Goal: Find specific page/section: Find specific page/section

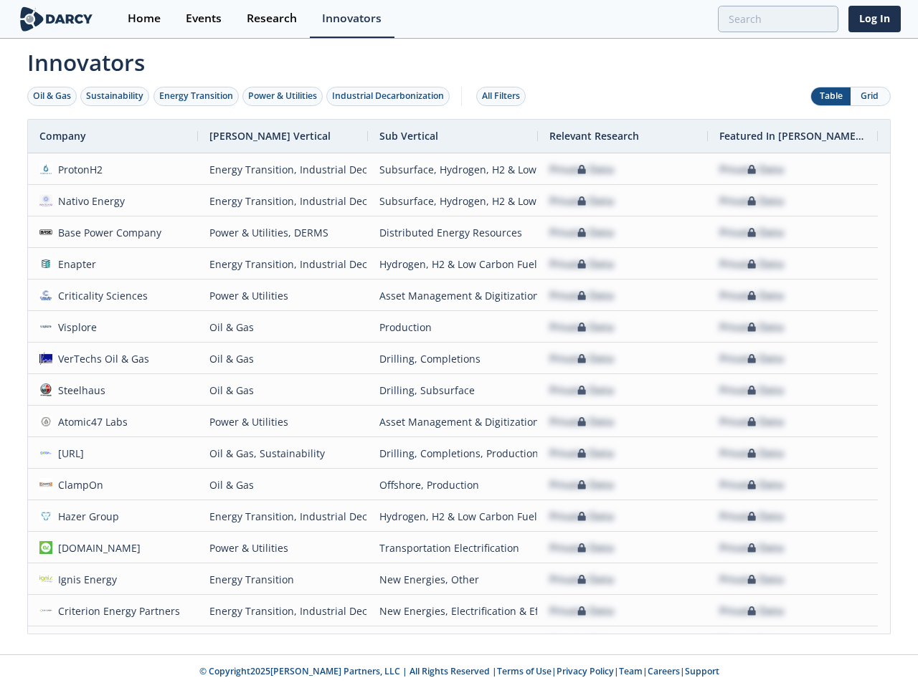
click at [52, 96] on div "Oil & Gas" at bounding box center [52, 96] width 38 height 13
click at [115, 96] on div "Sustainability" at bounding box center [114, 96] width 57 height 13
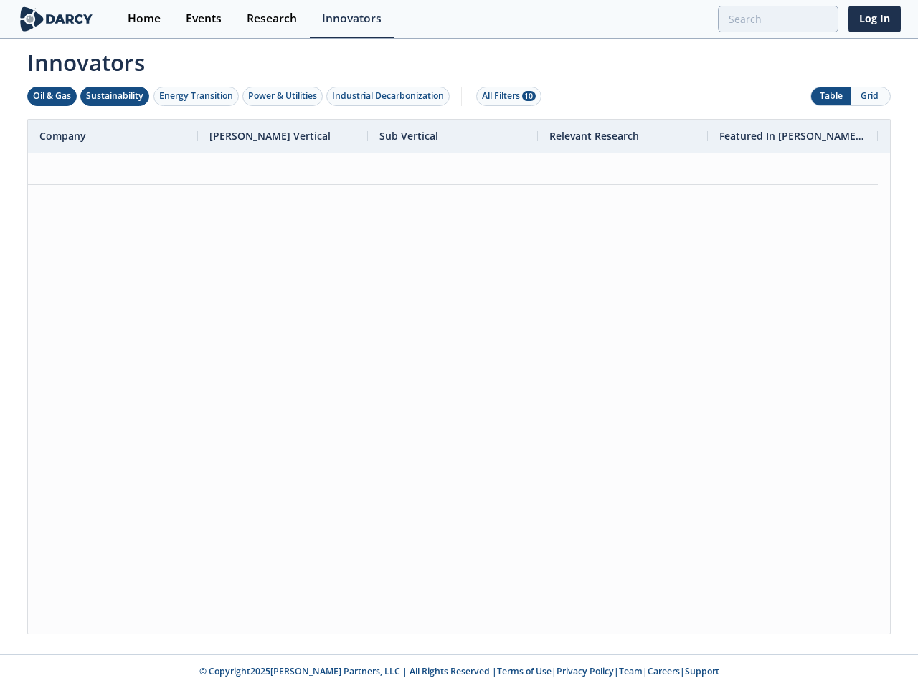
click at [196, 96] on div "Energy Transition" at bounding box center [196, 96] width 74 height 13
click at [284, 96] on div "Power & Utilities" at bounding box center [282, 96] width 69 height 13
click at [391, 96] on div "Industrial Decarbonization" at bounding box center [388, 96] width 112 height 13
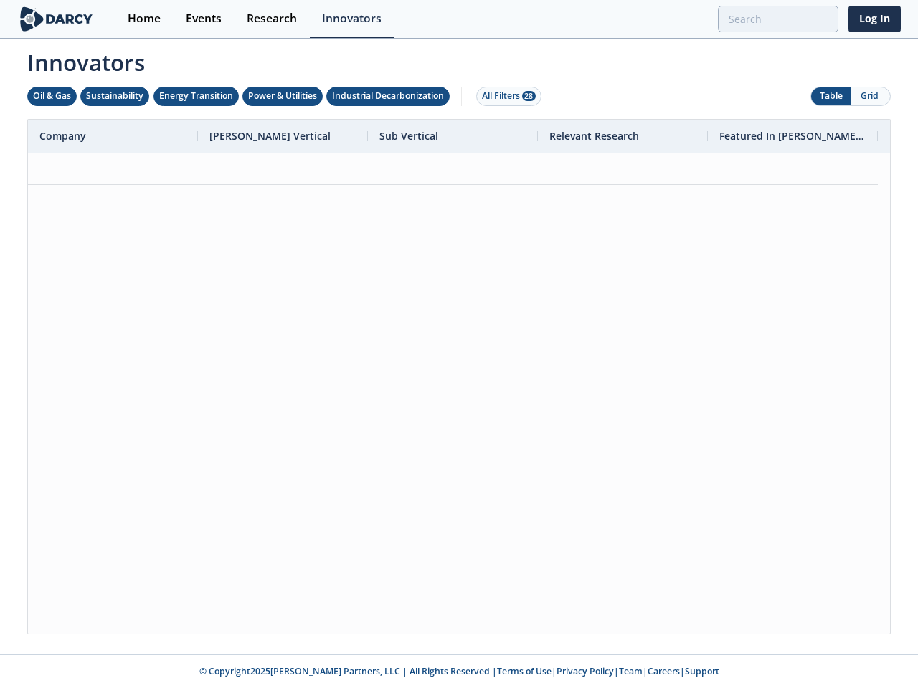
click at [505, 96] on div "All Filters 28" at bounding box center [509, 96] width 54 height 13
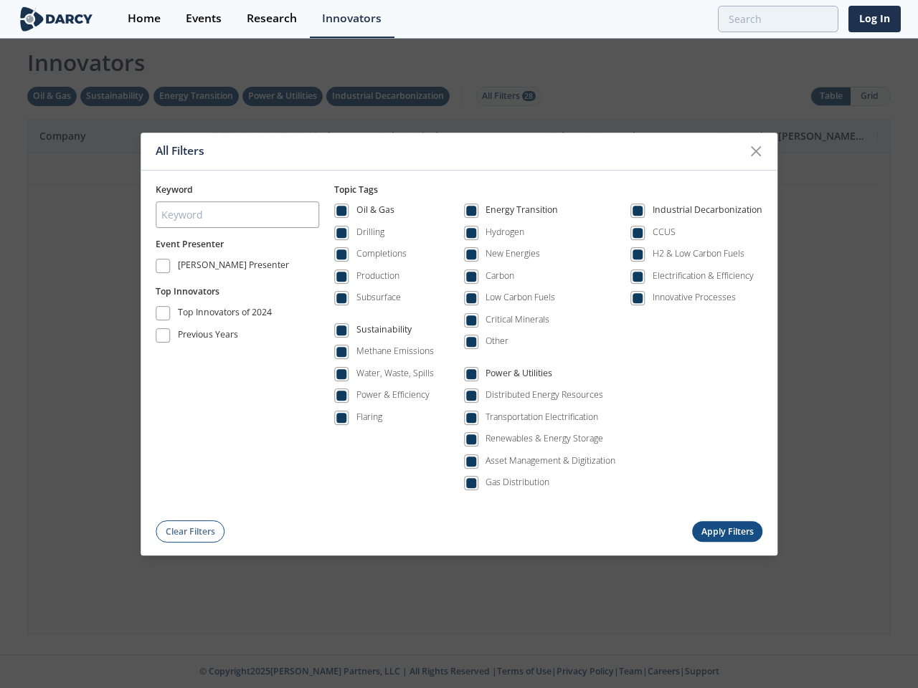
click at [830, 96] on div "All Filters Keyword Event Presenter [PERSON_NAME] Presenter Top Innovators Top …" at bounding box center [459, 344] width 918 height 688
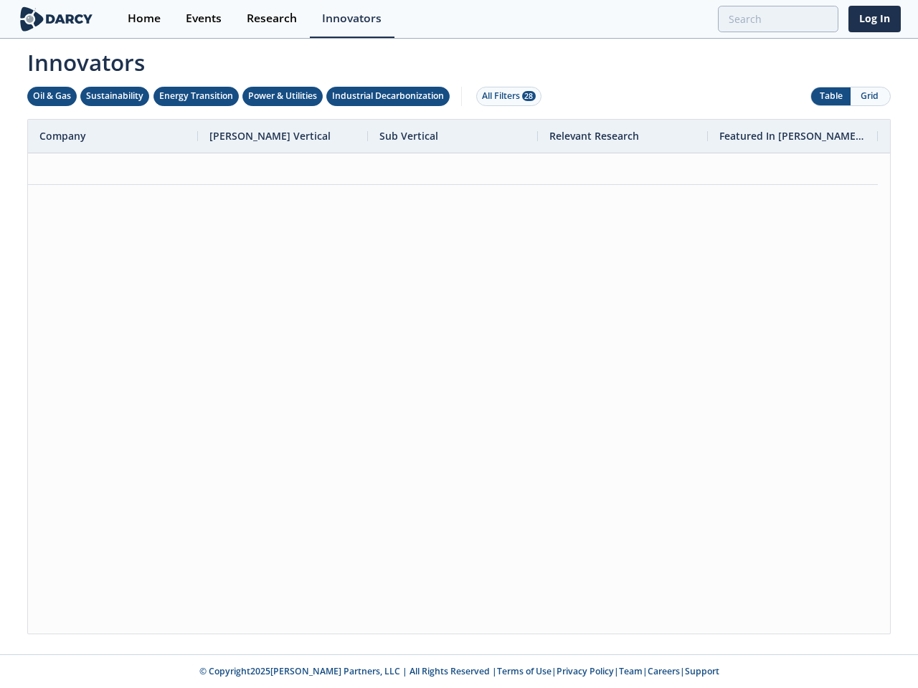
click at [870, 96] on button "Grid" at bounding box center [869, 96] width 39 height 18
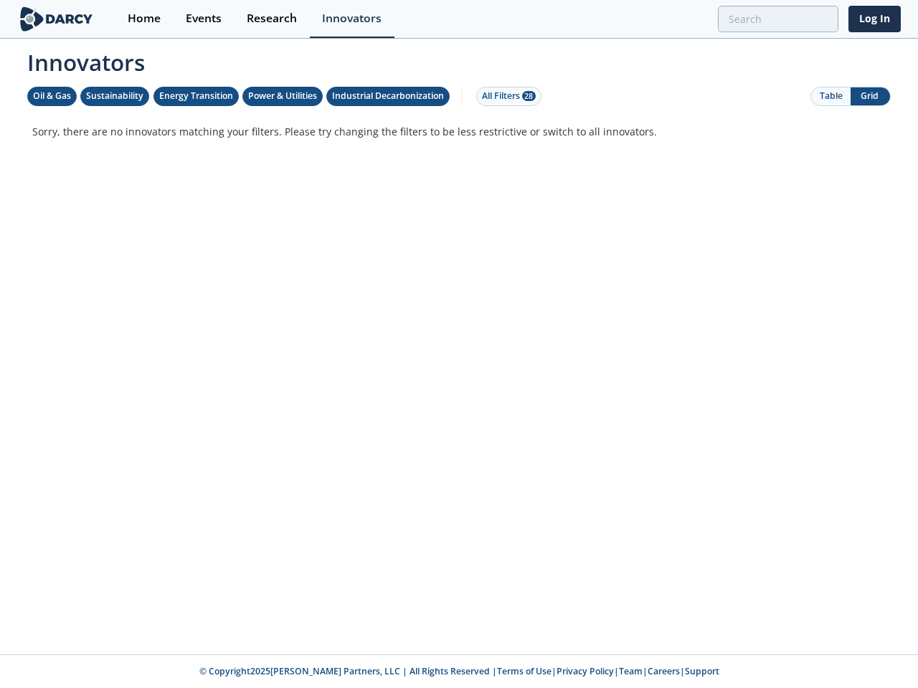
click at [459, 376] on div "Innovators Oil & Gas Sustainability Energy Transition Power & Utilities Industr…" at bounding box center [458, 337] width 883 height 594
click at [113, 136] on p "Sorry, there are no innovators matching your filters. Please try changing the f…" at bounding box center [458, 131] width 853 height 15
